Goal: Task Accomplishment & Management: Use online tool/utility

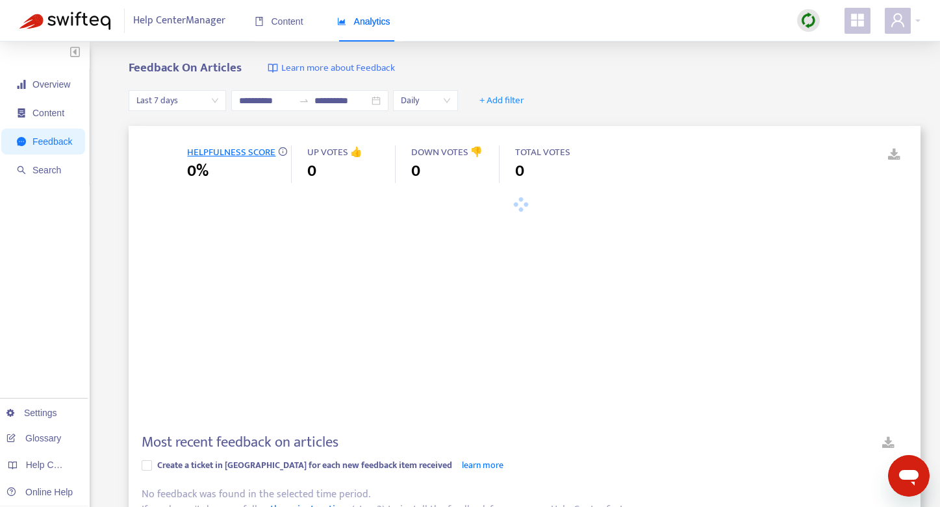
type input "**********"
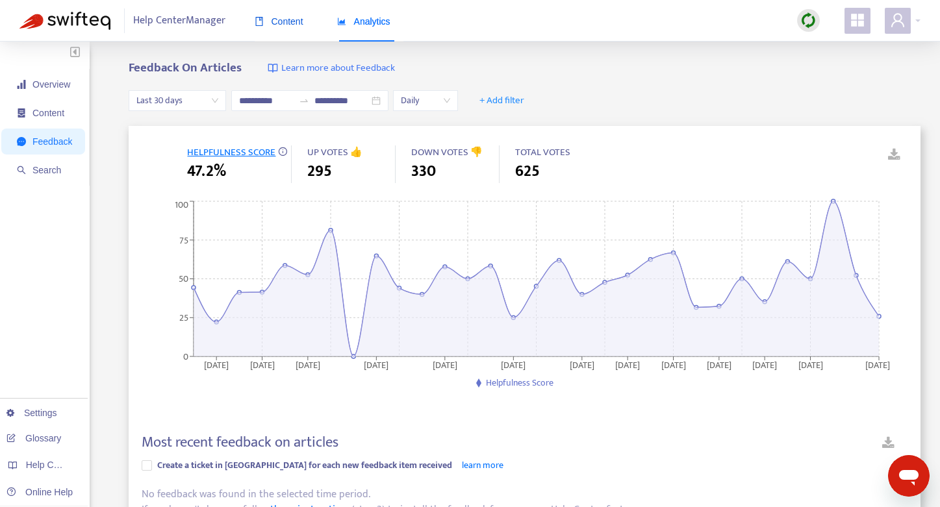
click at [289, 21] on span "Content" at bounding box center [279, 21] width 49 height 10
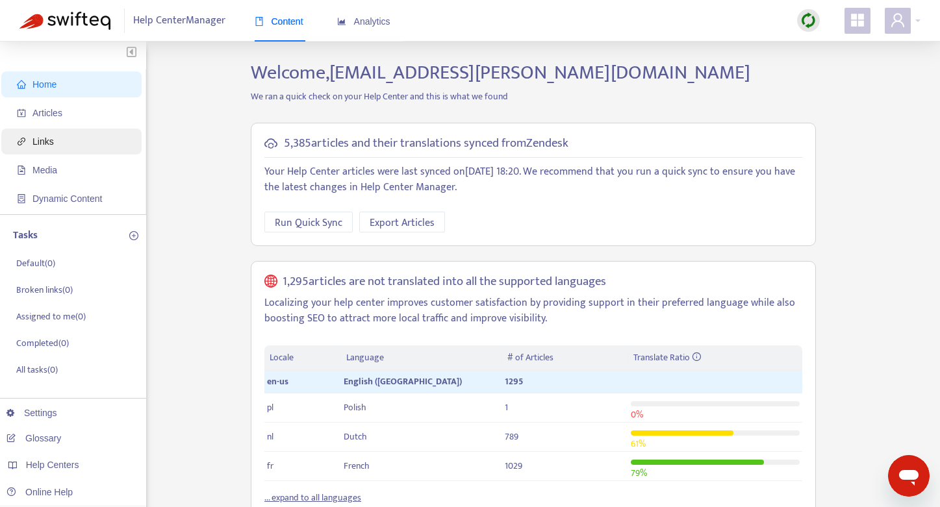
click at [55, 138] on span "Links" at bounding box center [74, 142] width 114 height 26
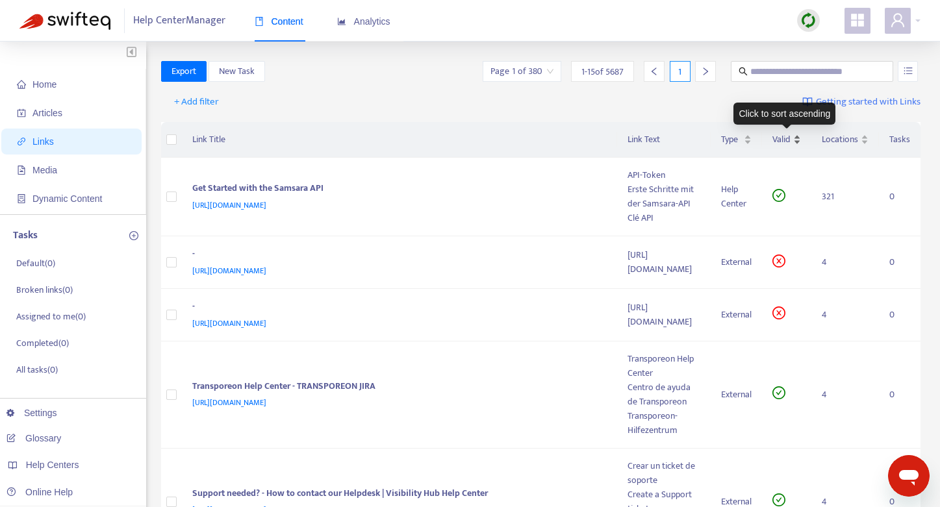
click at [793, 137] on div "Valid" at bounding box center [786, 140] width 29 height 14
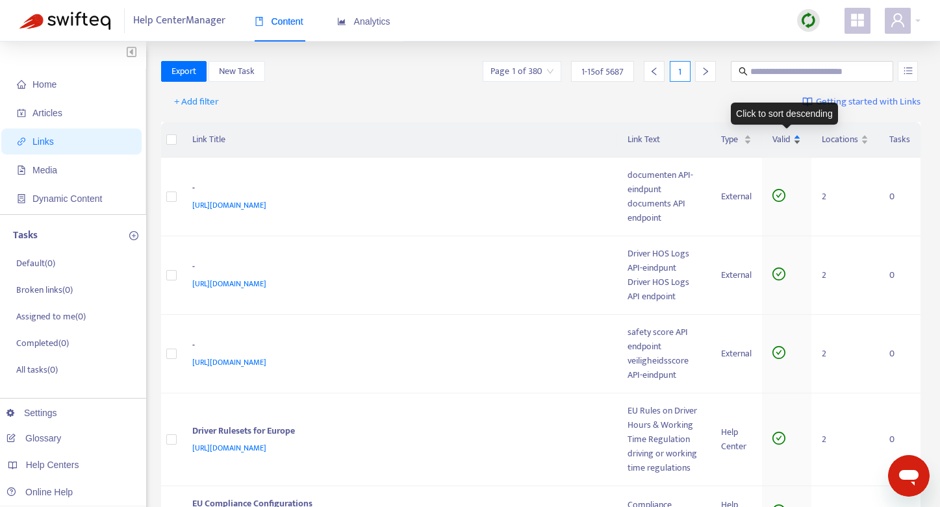
click at [787, 138] on span "Valid" at bounding box center [781, 140] width 18 height 14
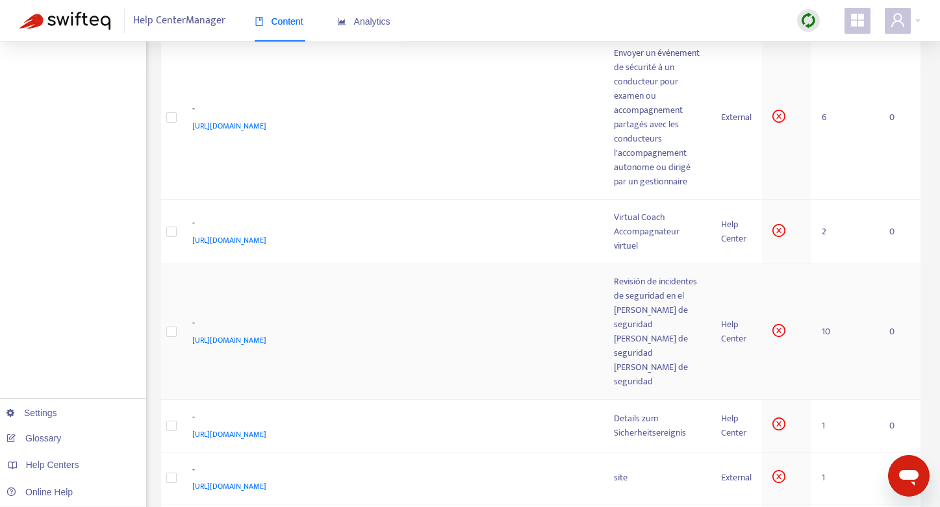
scroll to position [698, 0]
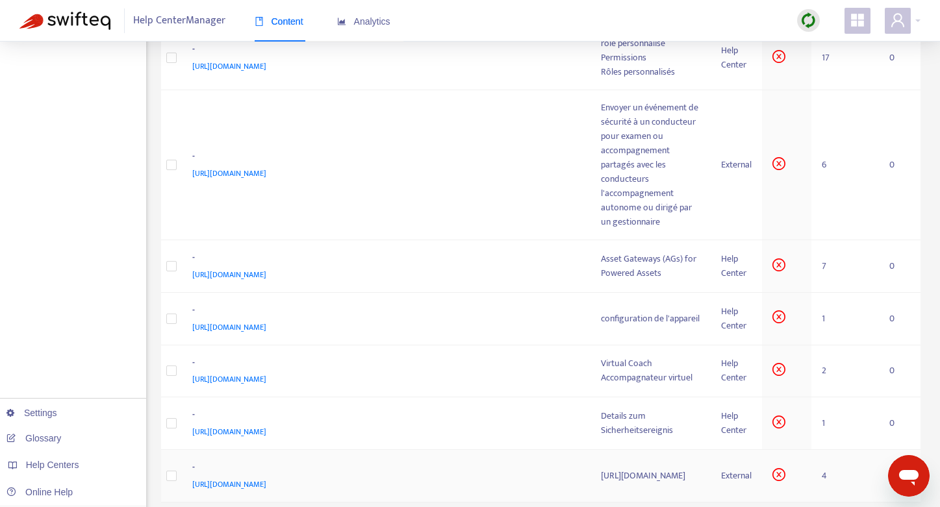
scroll to position [753, 0]
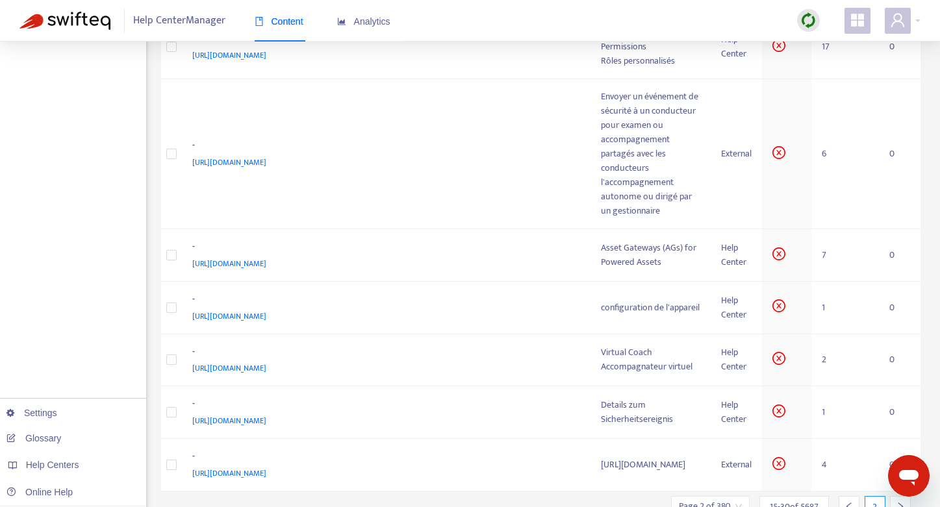
click at [900, 496] on div at bounding box center [900, 506] width 21 height 21
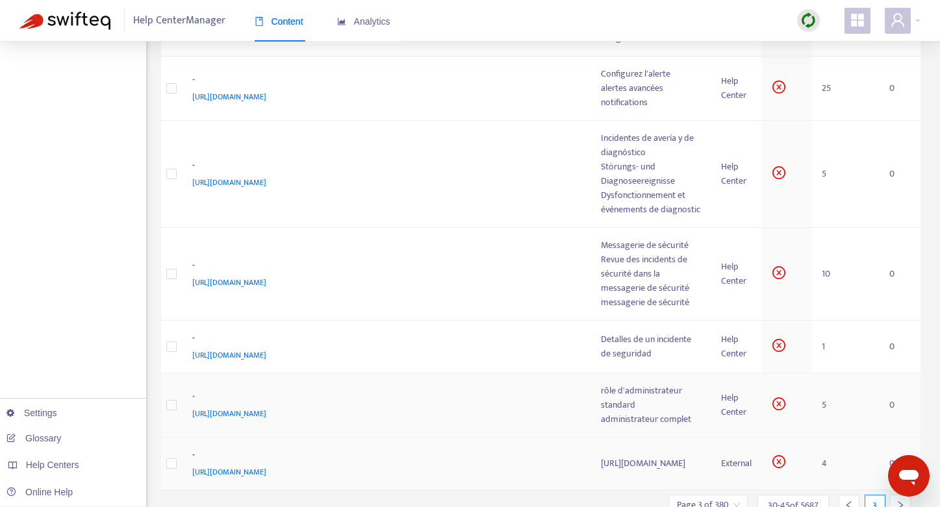
scroll to position [802, 0]
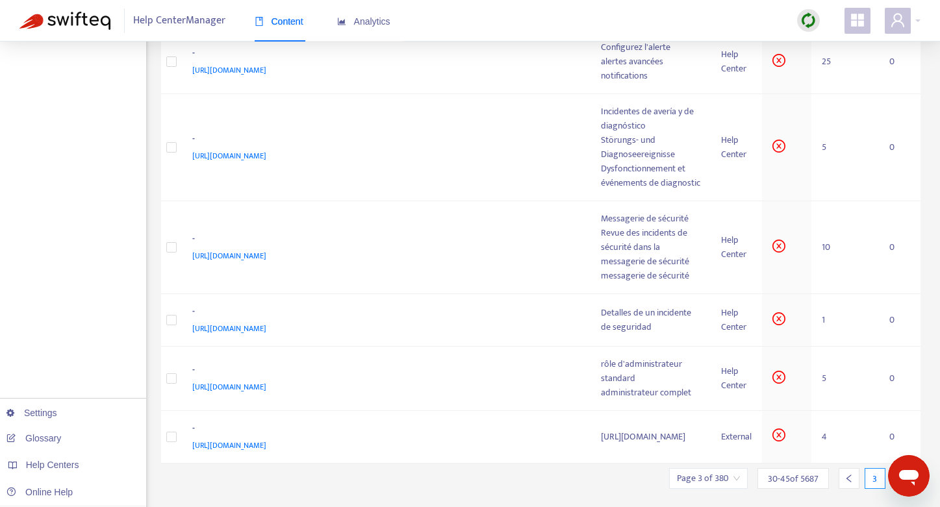
click at [905, 468] on div at bounding box center [900, 478] width 21 height 21
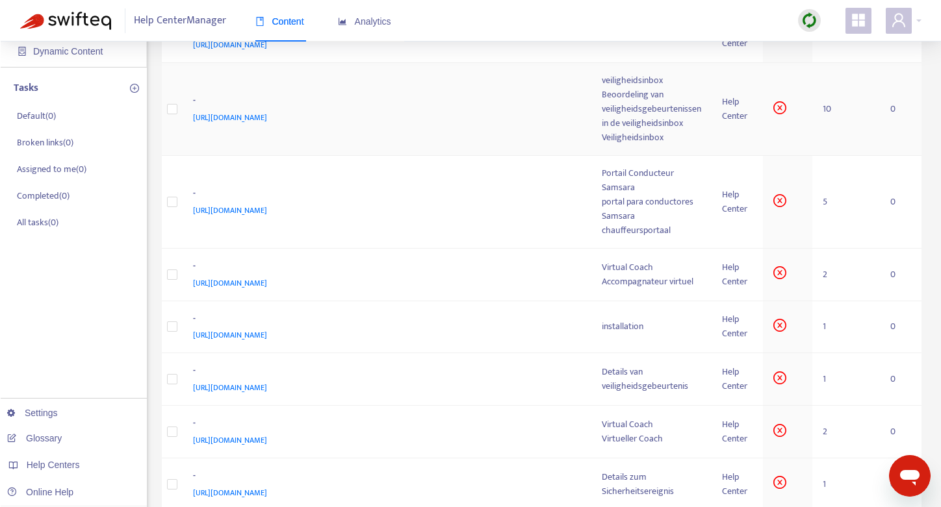
scroll to position [0, 0]
